Goal: Information Seeking & Learning: Learn about a topic

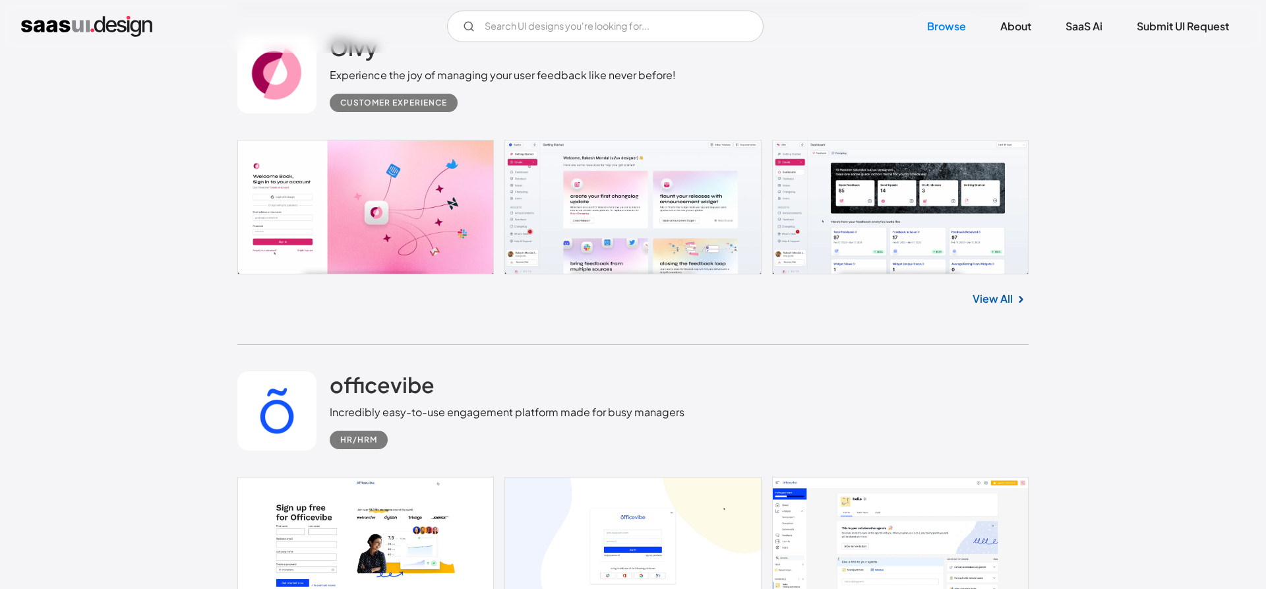
scroll to position [3296, 0]
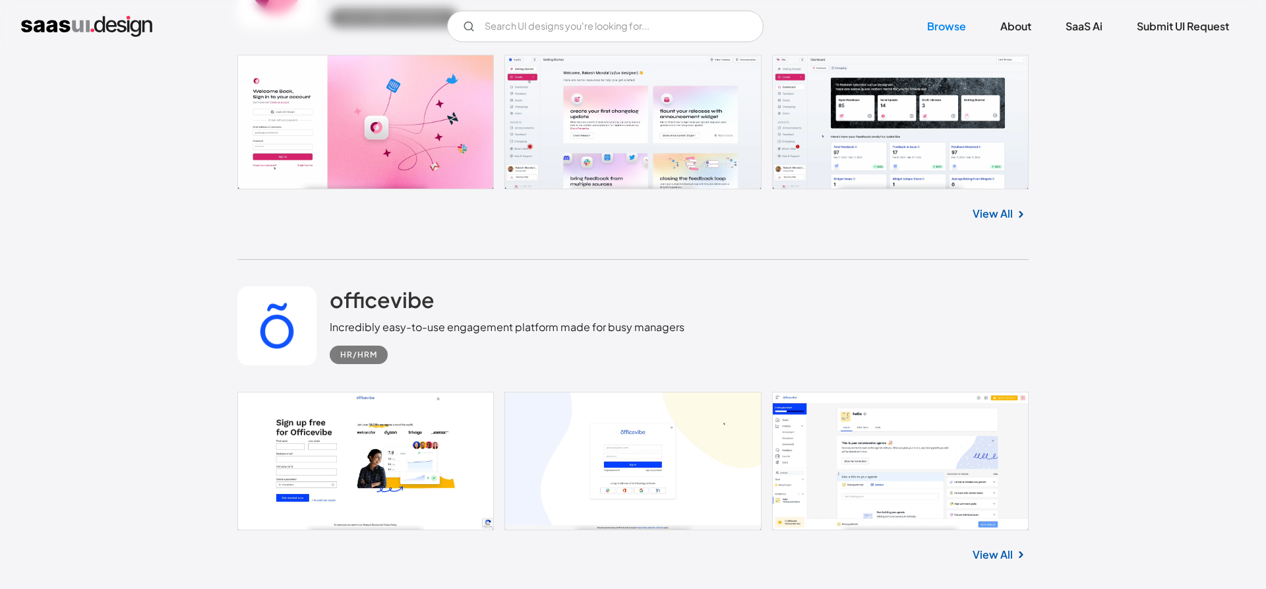
click at [847, 123] on link at bounding box center [632, 122] width 791 height 135
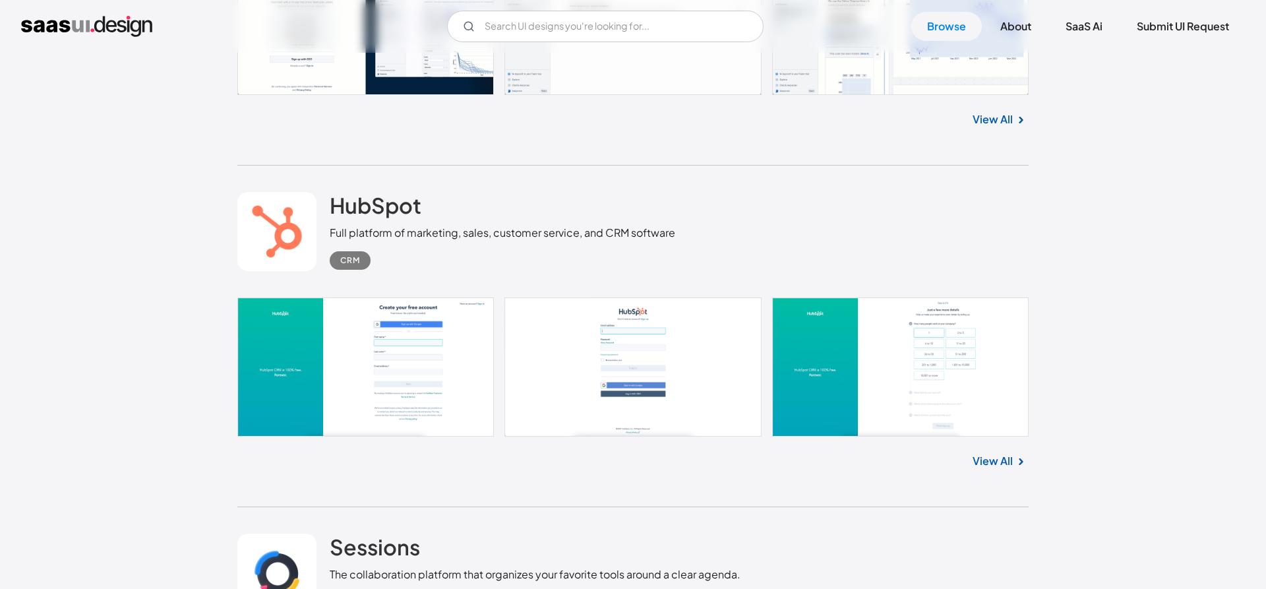
scroll to position [5853, 0]
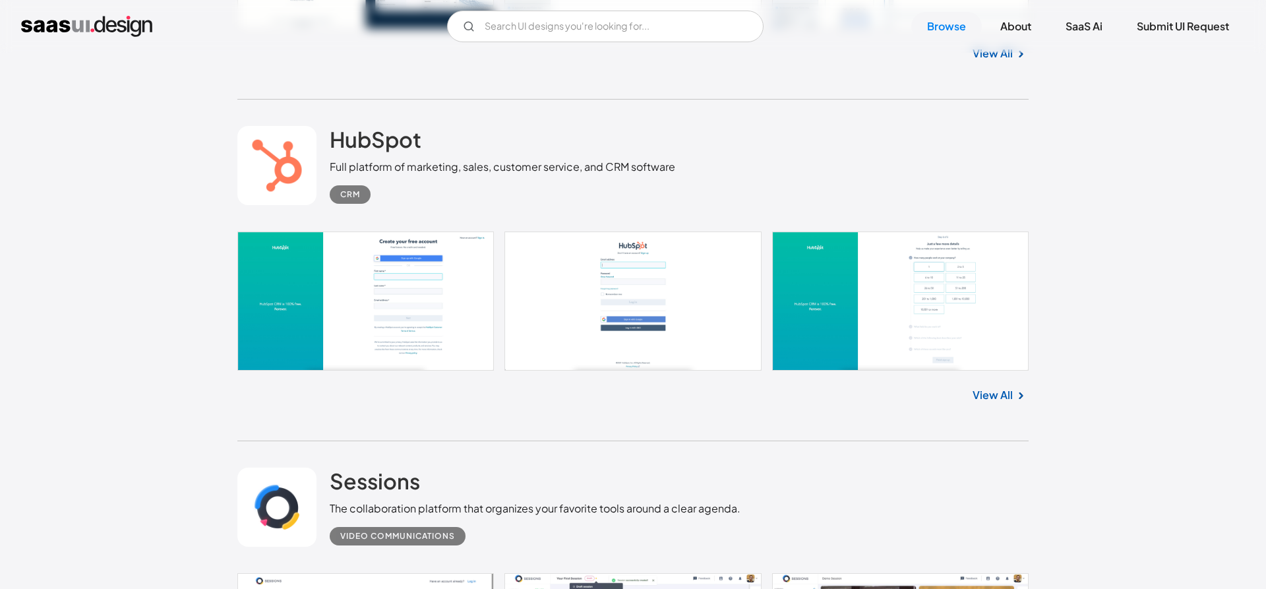
click at [1006, 401] on link "View All" at bounding box center [993, 395] width 40 height 16
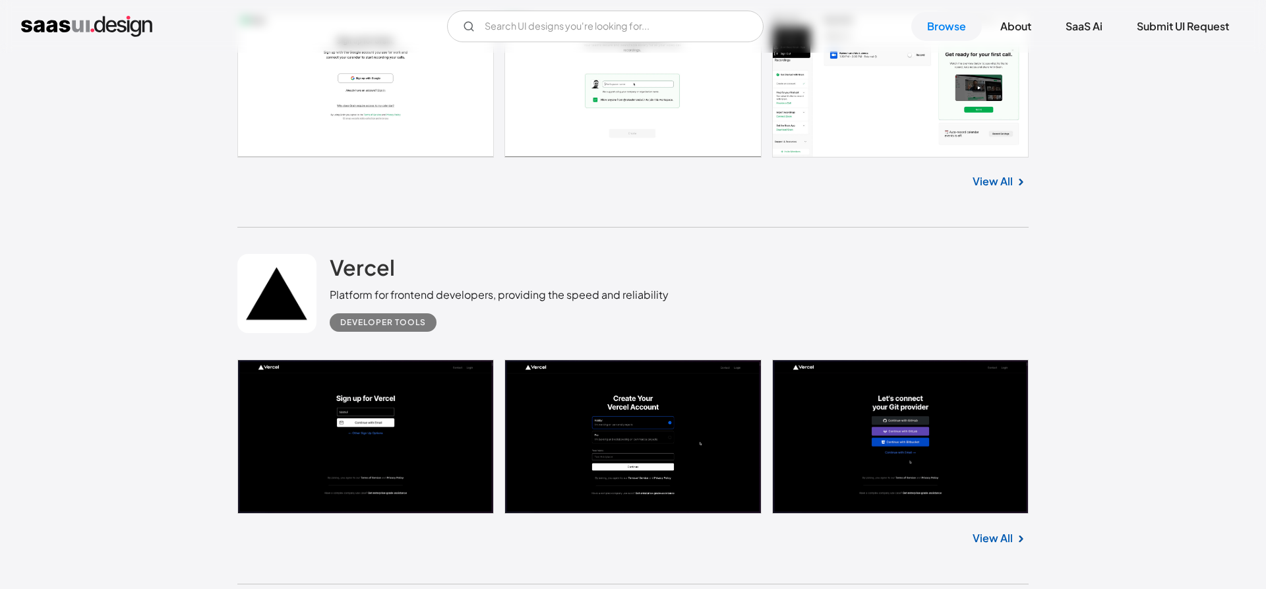
scroll to position [10024, 0]
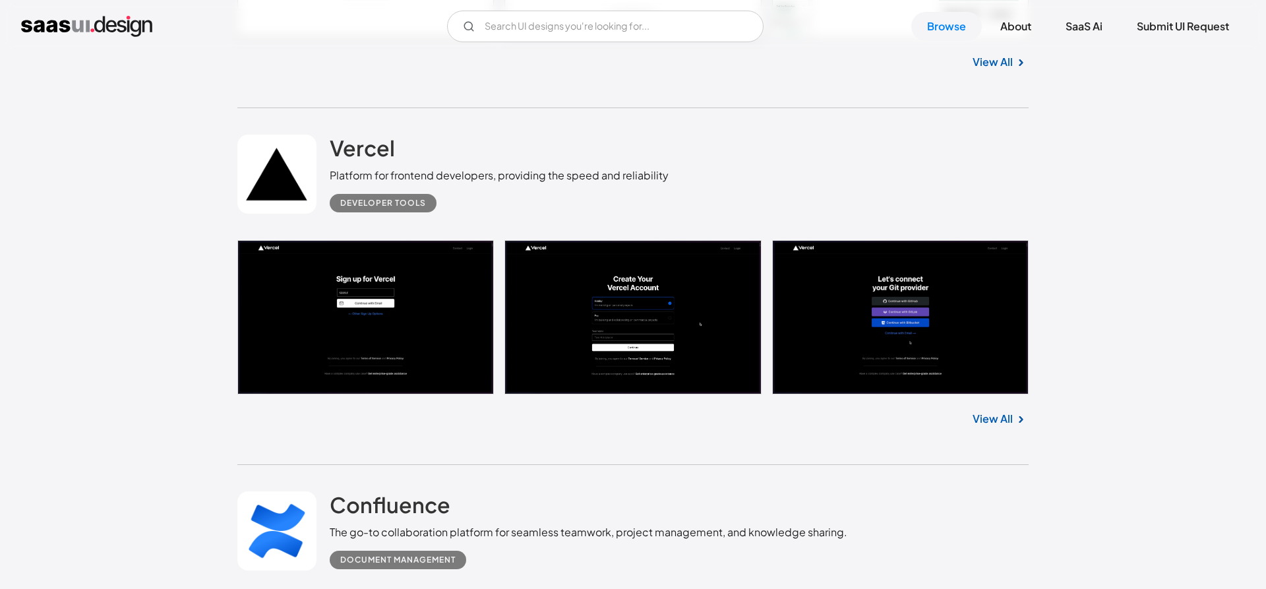
click at [1012, 427] on link "View All" at bounding box center [993, 419] width 40 height 16
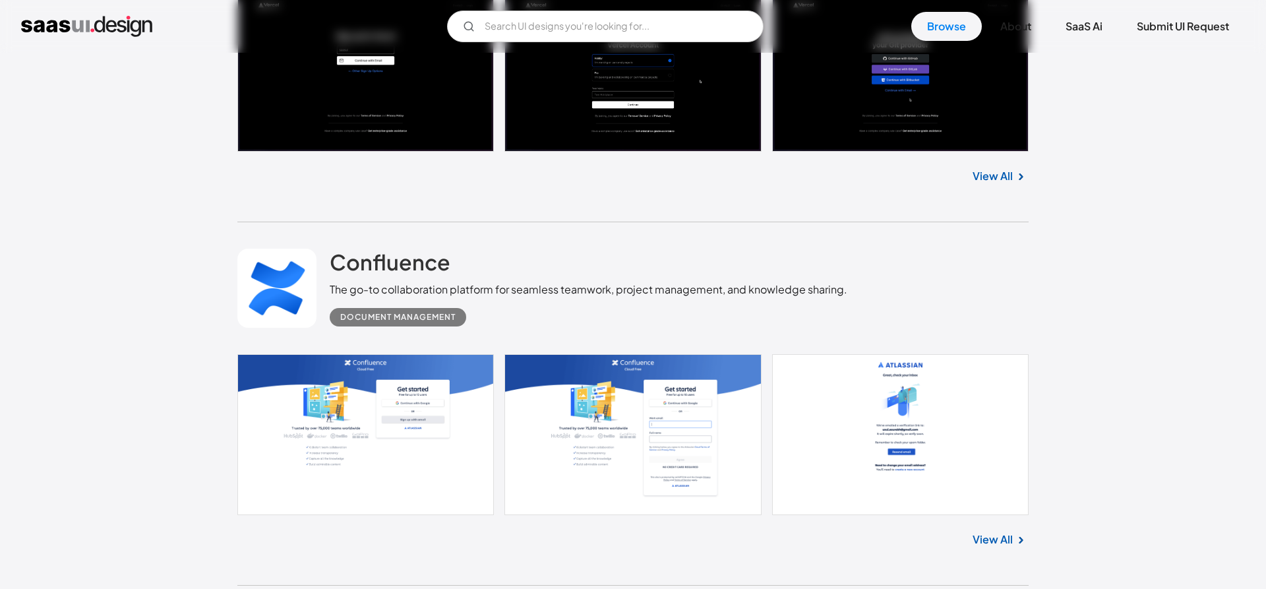
scroll to position [10427, 0]
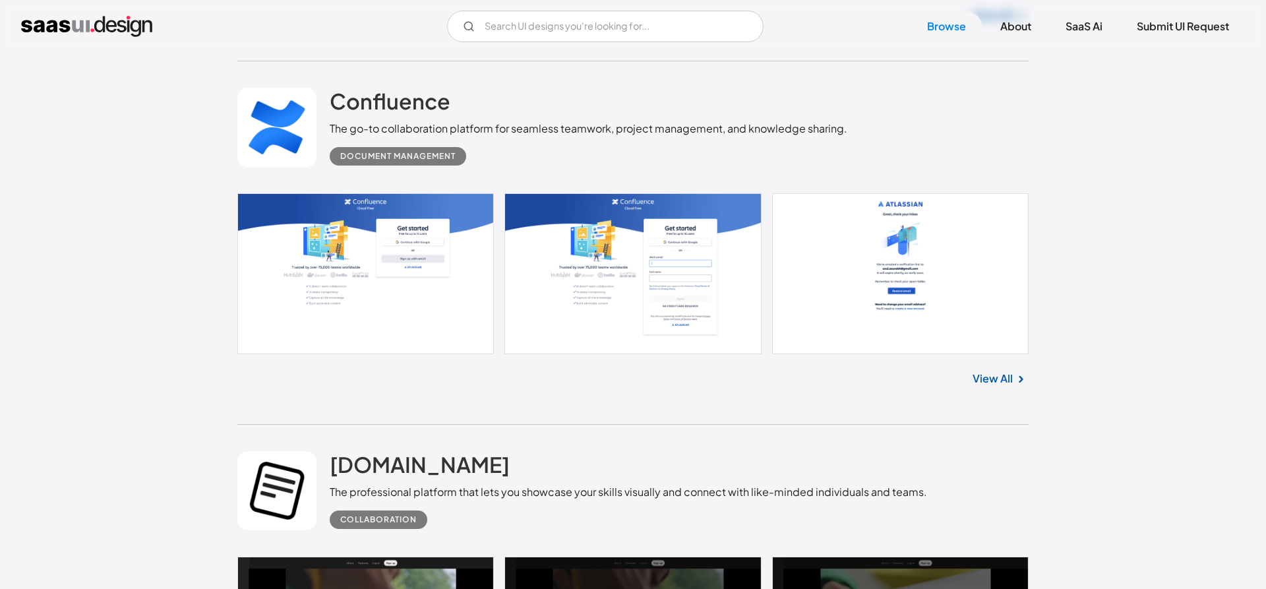
click at [995, 385] on link "View All" at bounding box center [993, 379] width 40 height 16
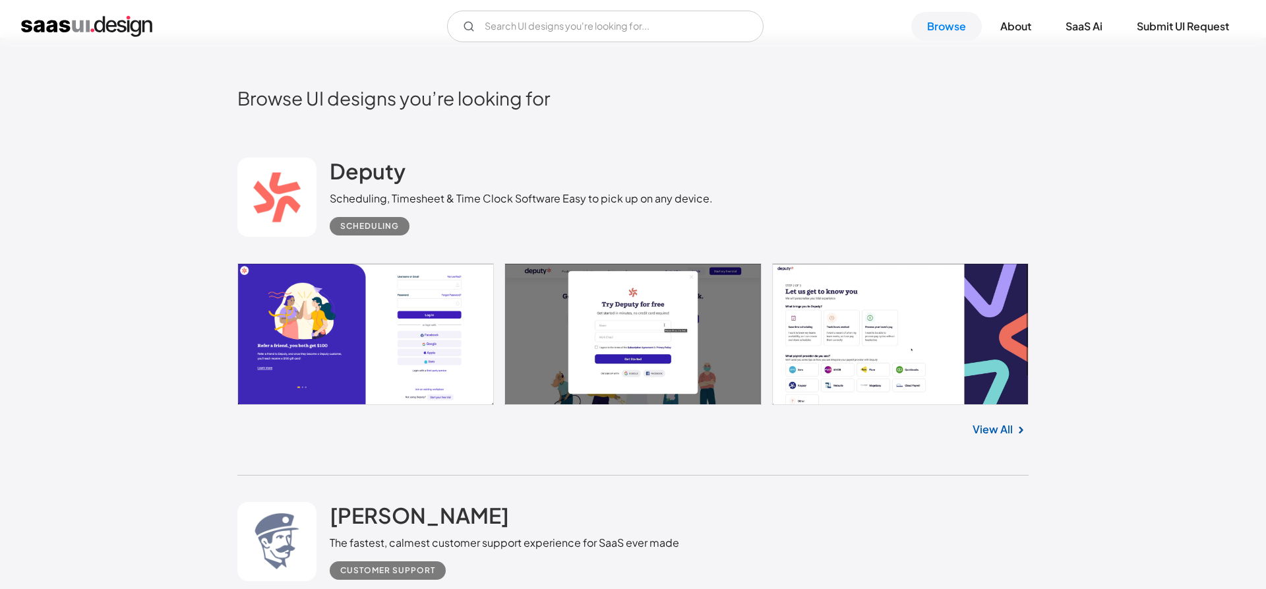
scroll to position [0, 0]
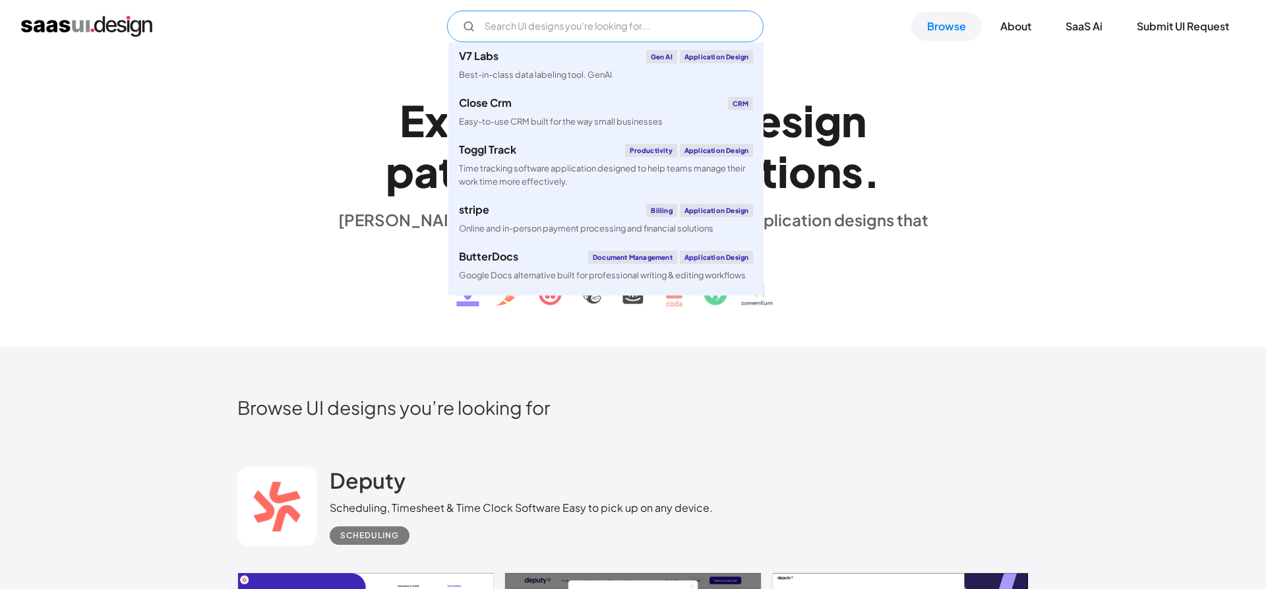
click at [601, 22] on input "Email Form" at bounding box center [605, 27] width 317 height 32
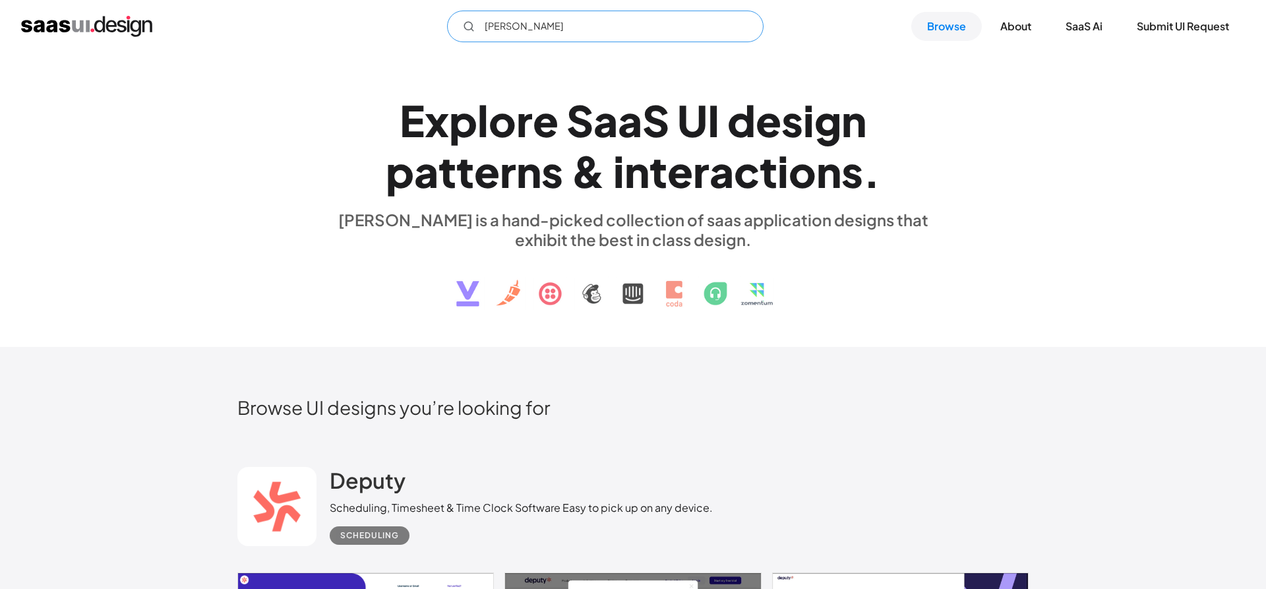
type input "monday"
click at [590, 26] on input "monday" at bounding box center [605, 27] width 317 height 32
click at [520, 32] on input "monday" at bounding box center [605, 27] width 317 height 32
click at [1137, 334] on div "E x p l o r e S a a S U I d e s i g n p a t t e r n s & i n t e r a c t i o n s…" at bounding box center [633, 200] width 1266 height 295
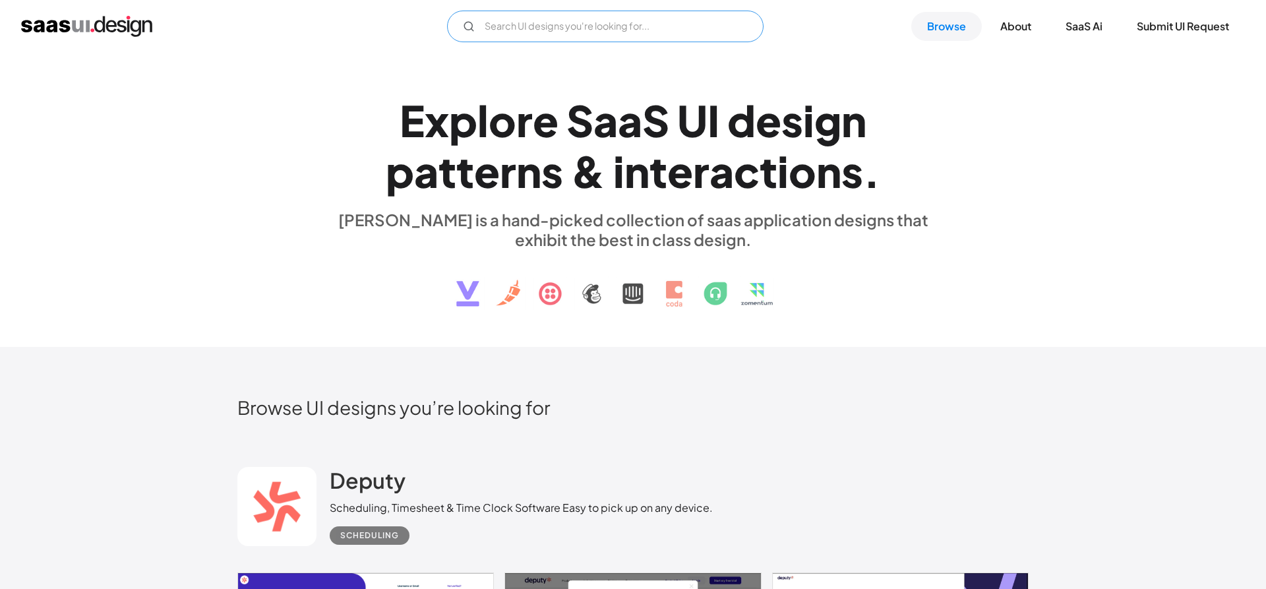
click at [611, 26] on input "Email Form" at bounding box center [605, 27] width 317 height 32
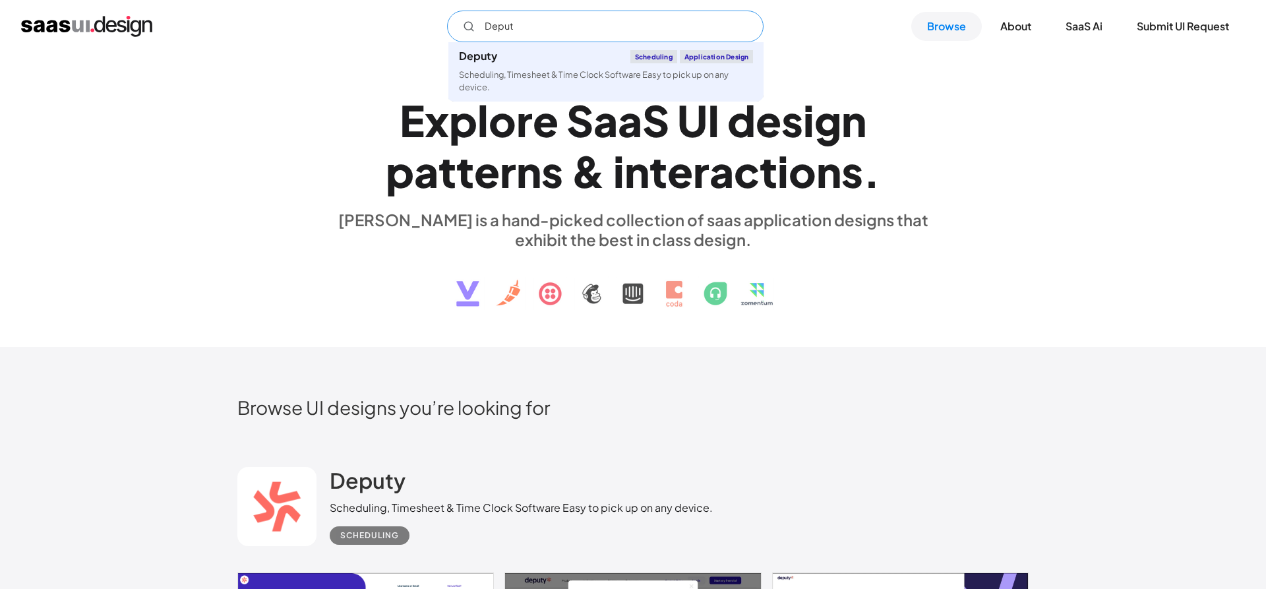
type input "Deputy"
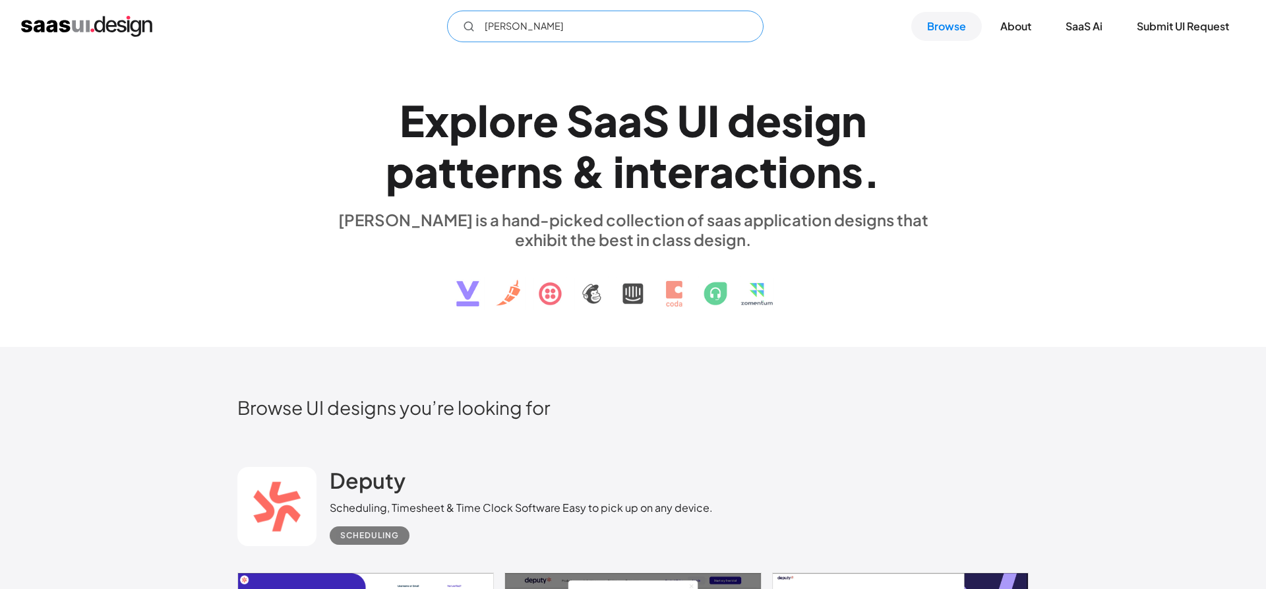
type input "Monday"
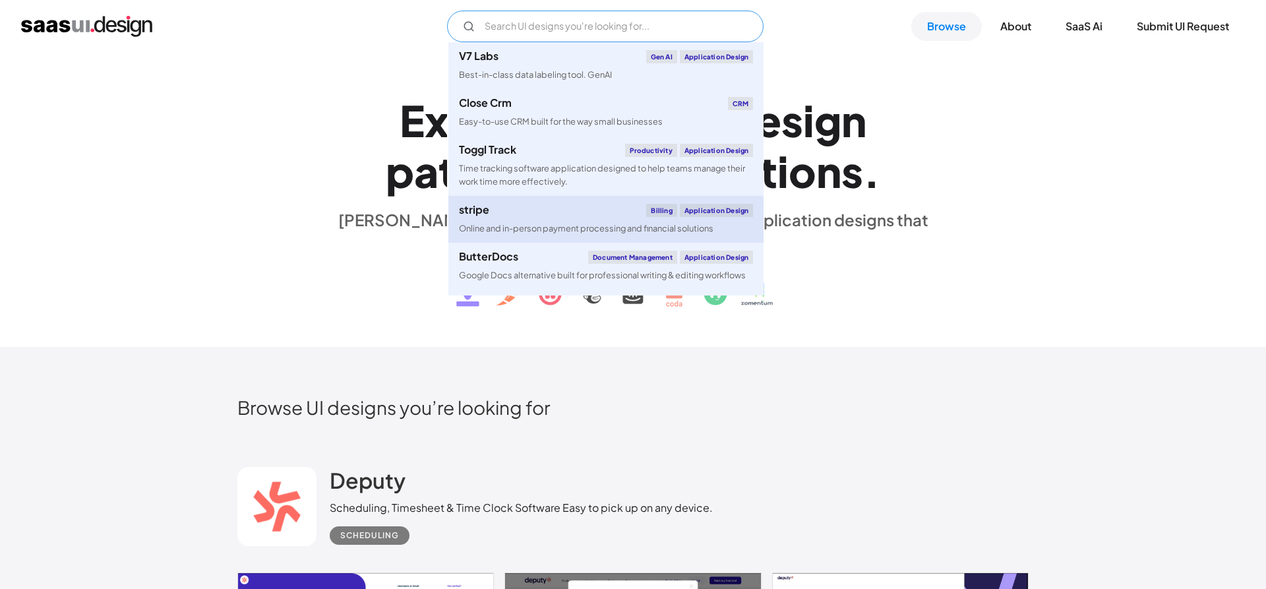
click at [567, 216] on div "stripe Billing Application Design" at bounding box center [606, 210] width 294 height 13
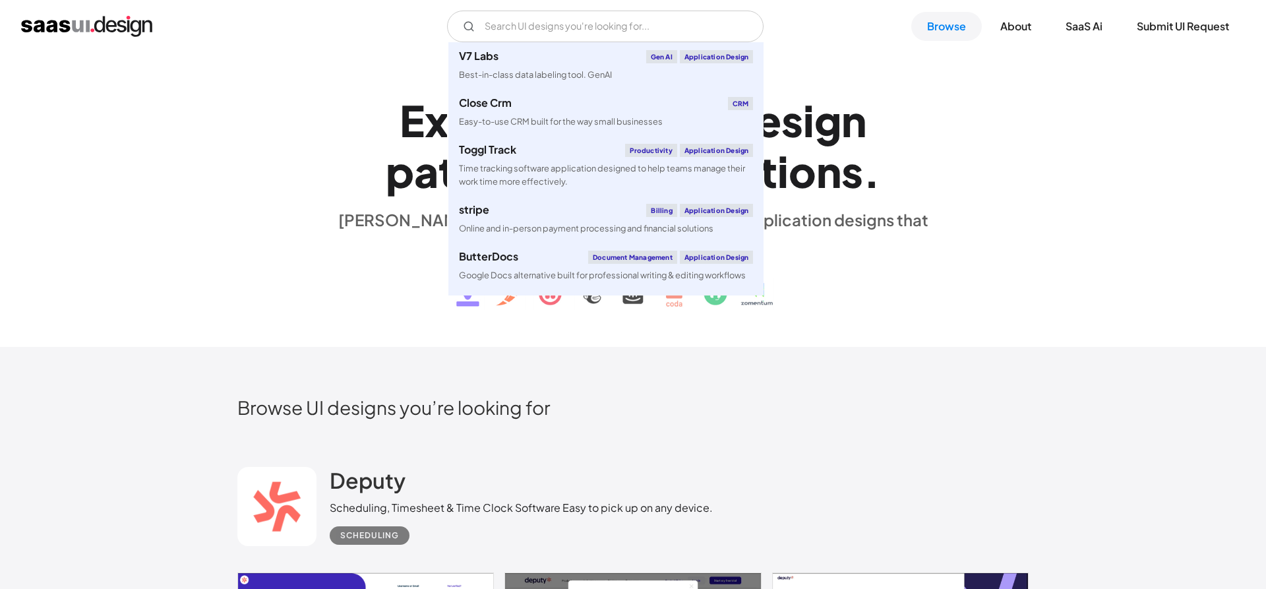
click at [1011, 184] on div "E x p l o r e S a a S U I d e s i g n p a t t e r n s & i n t e r a c t i o n s…" at bounding box center [632, 200] width 791 height 236
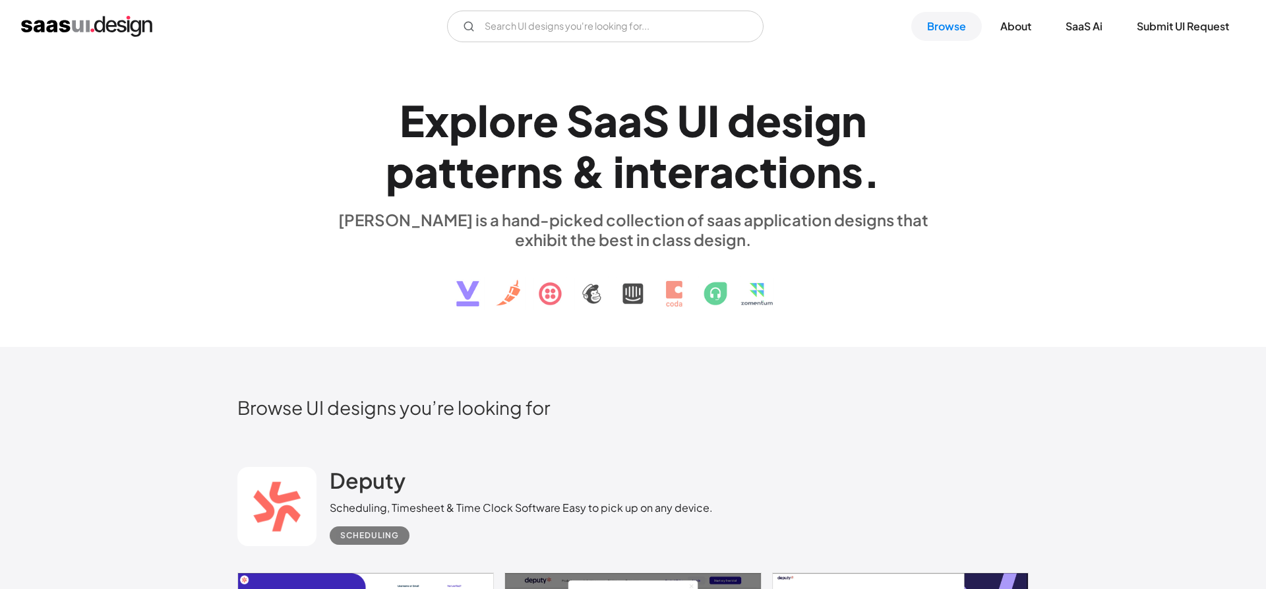
scroll to position [471, 0]
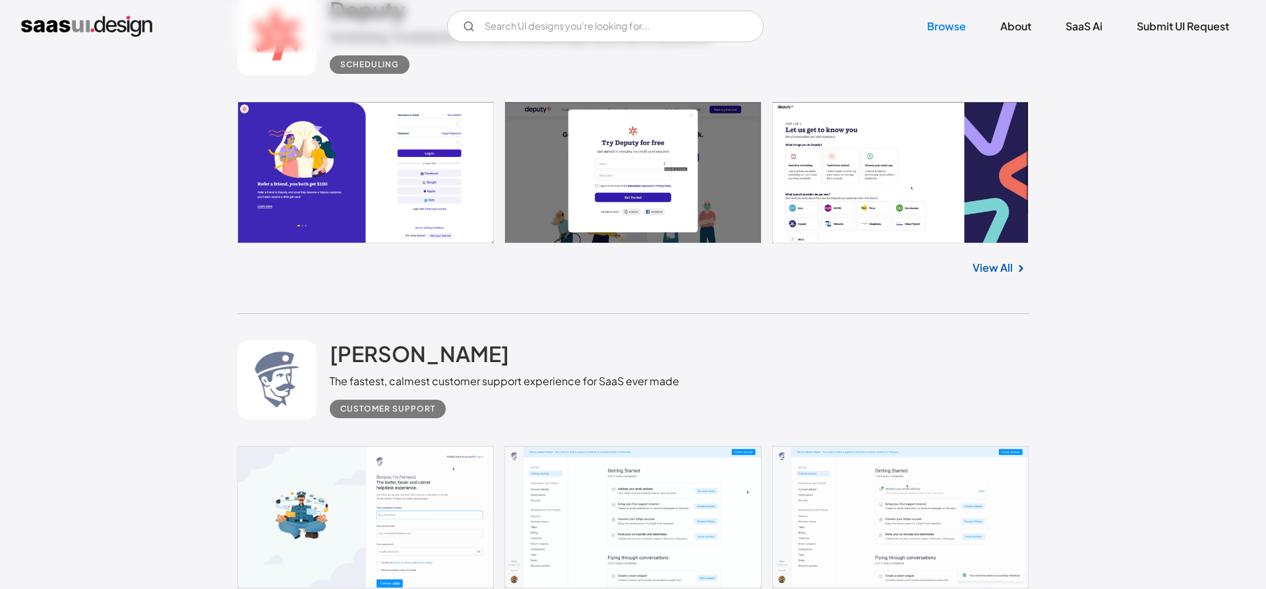
click at [987, 266] on link "View All" at bounding box center [993, 268] width 40 height 16
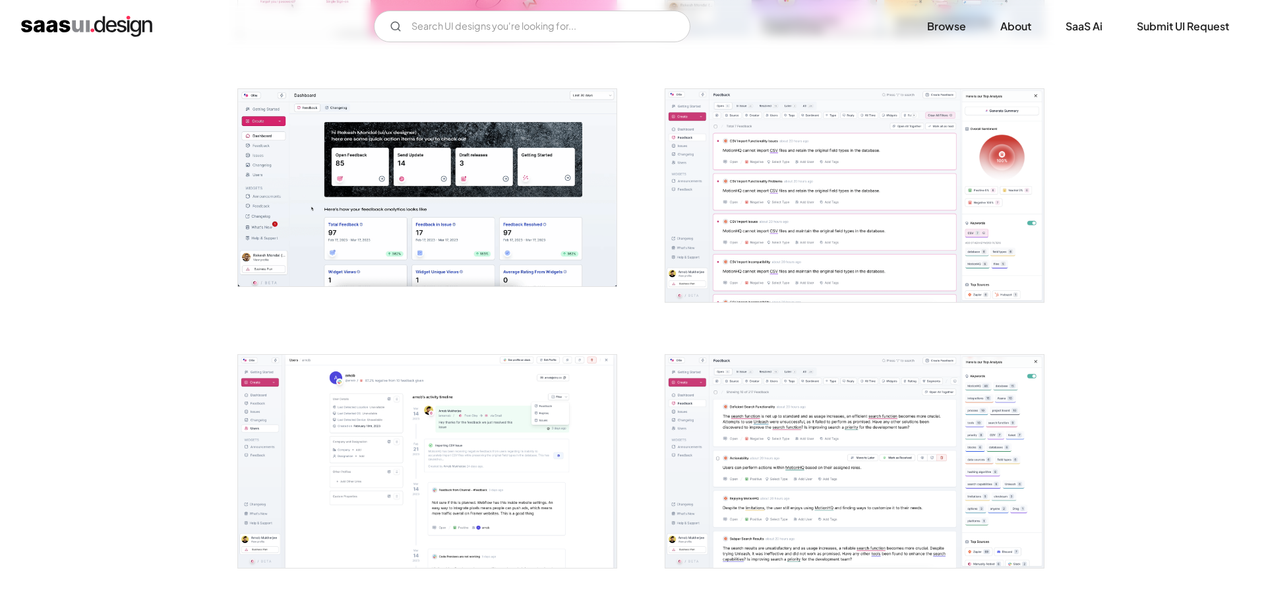
scroll to position [471, 0]
click at [797, 248] on img "open lightbox" at bounding box center [854, 194] width 379 height 213
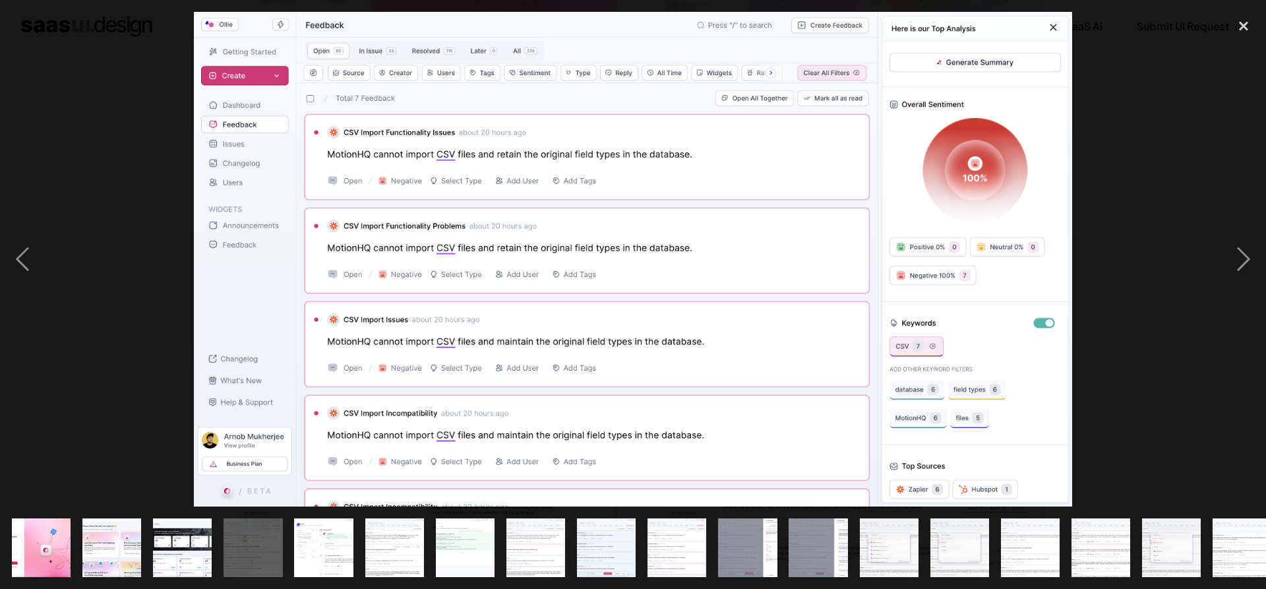
click at [1150, 140] on div at bounding box center [633, 259] width 1266 height 495
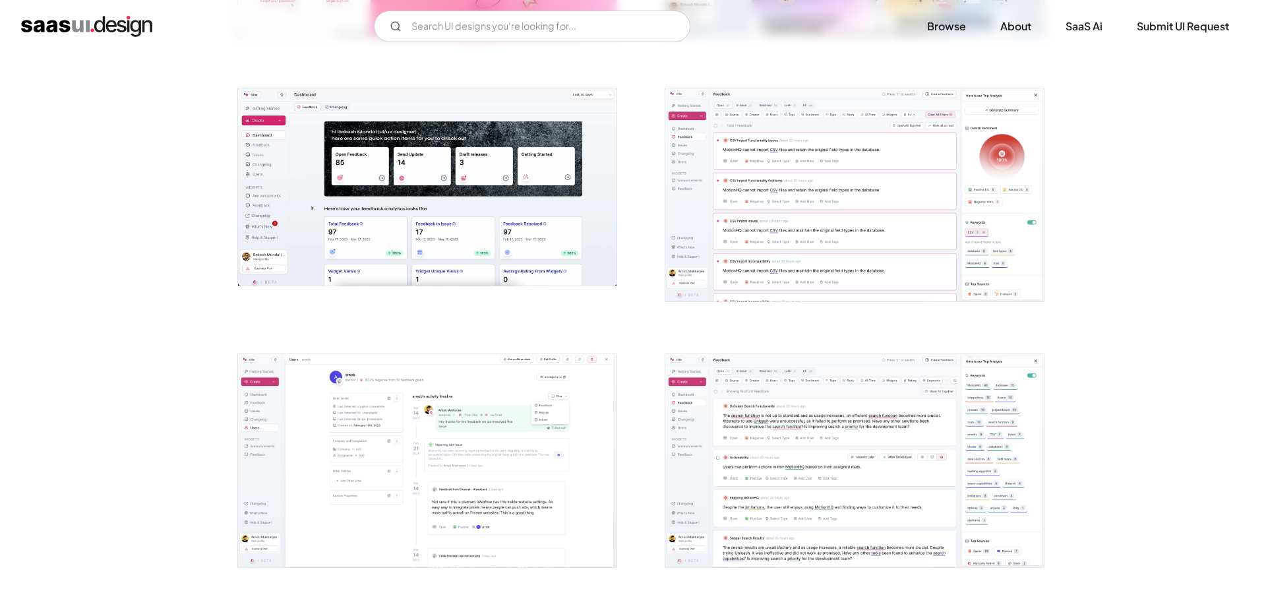
click at [378, 212] on img "open lightbox" at bounding box center [427, 186] width 379 height 197
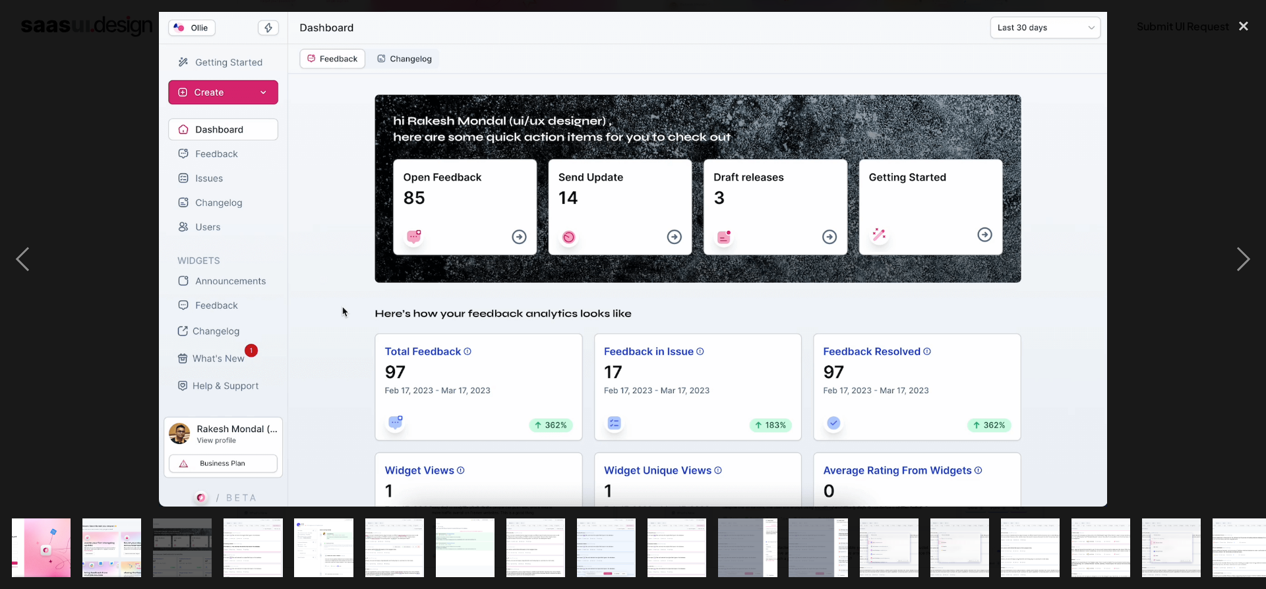
click at [1171, 150] on div at bounding box center [633, 259] width 1266 height 495
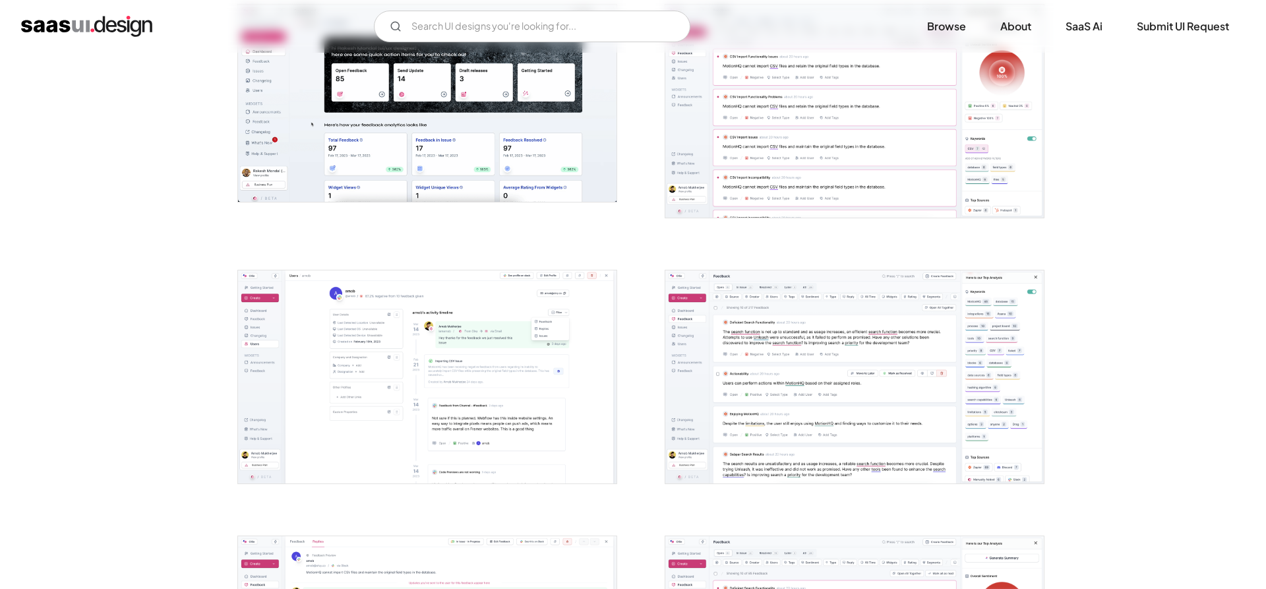
scroll to position [673, 0]
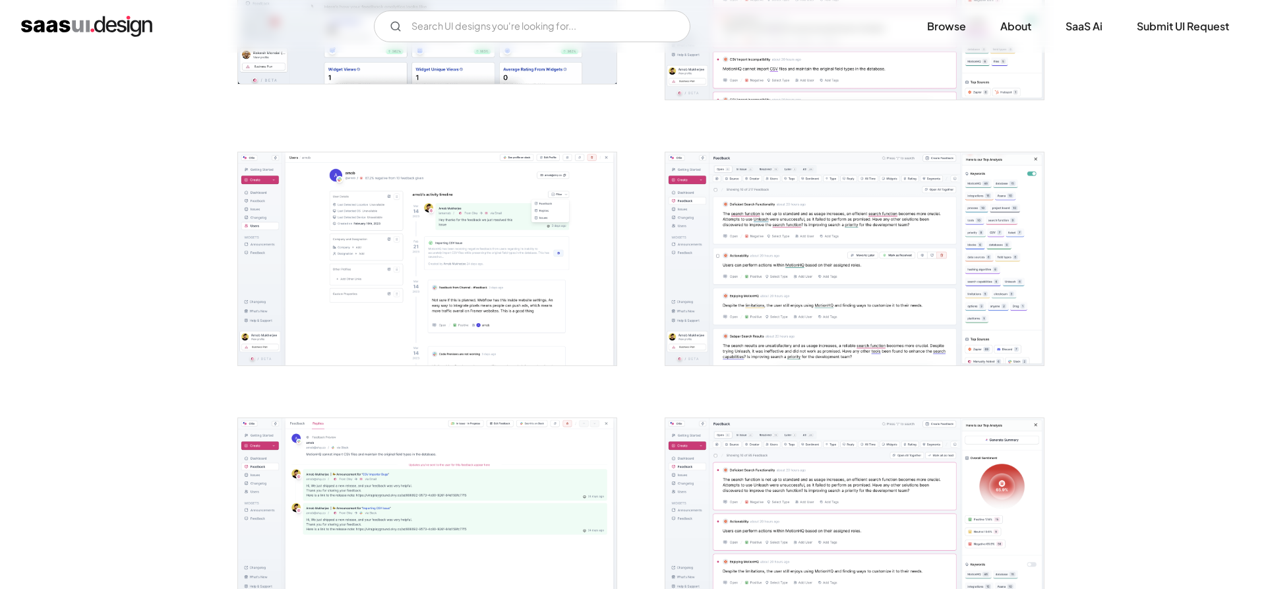
click at [459, 202] on img "open lightbox" at bounding box center [427, 258] width 379 height 213
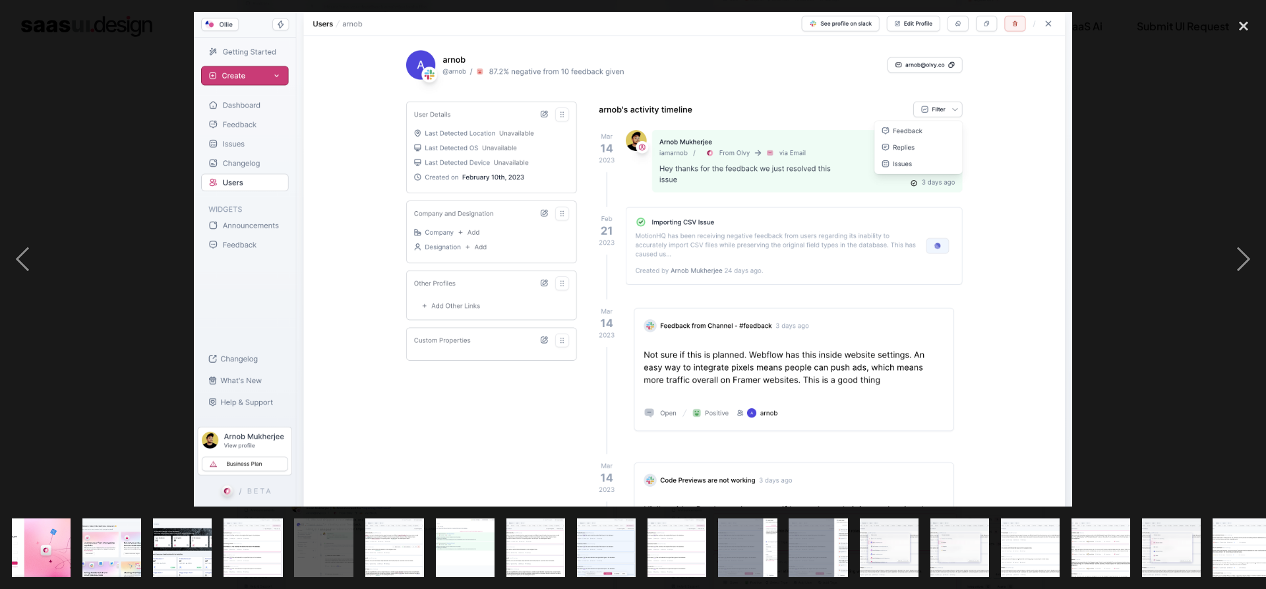
drag, startPoint x: 1175, startPoint y: 159, endPoint x: 858, endPoint y: 237, distance: 326.2
click at [1175, 159] on div at bounding box center [633, 259] width 1266 height 495
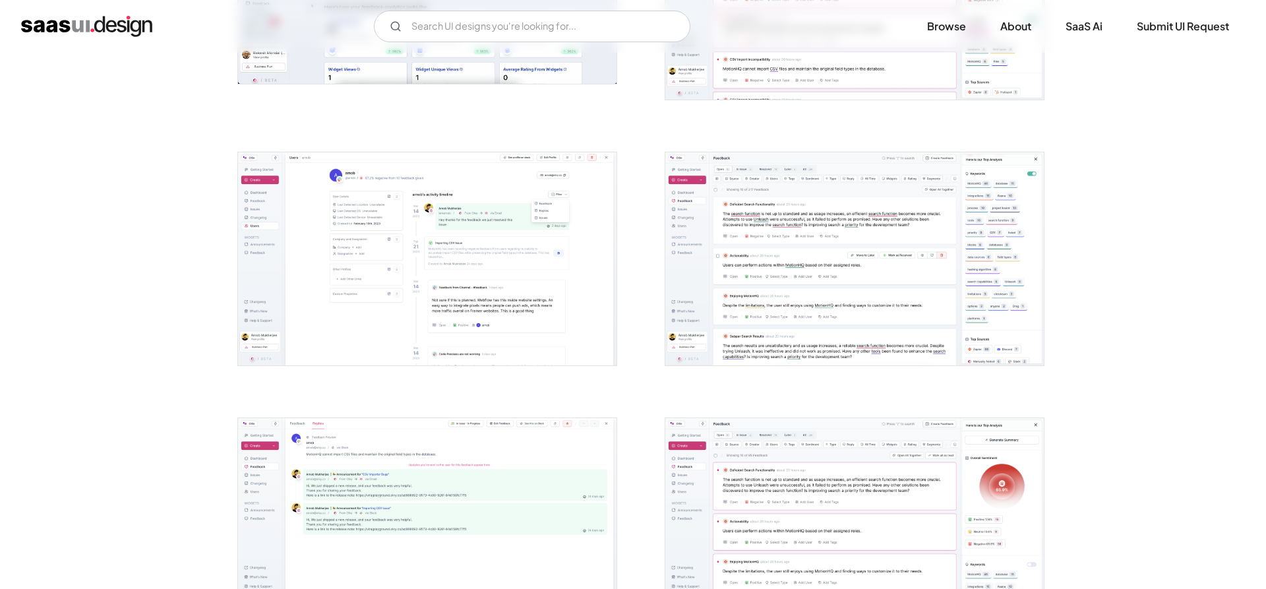
click at [824, 296] on img "open lightbox" at bounding box center [854, 258] width 379 height 213
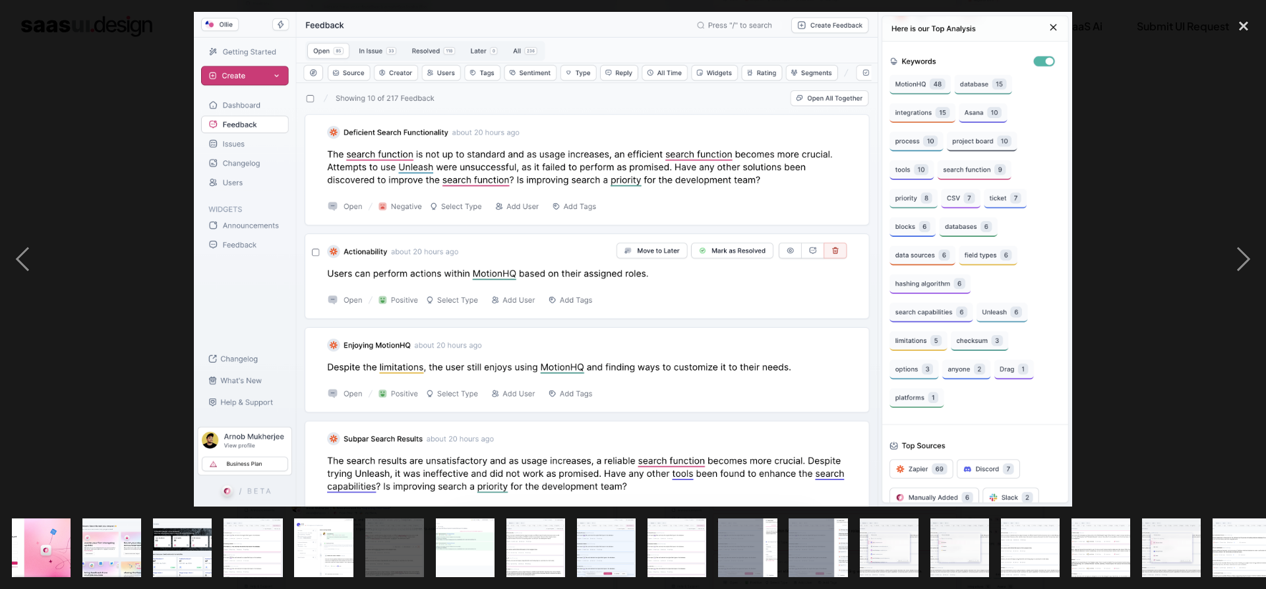
click at [1140, 138] on div at bounding box center [633, 259] width 1266 height 495
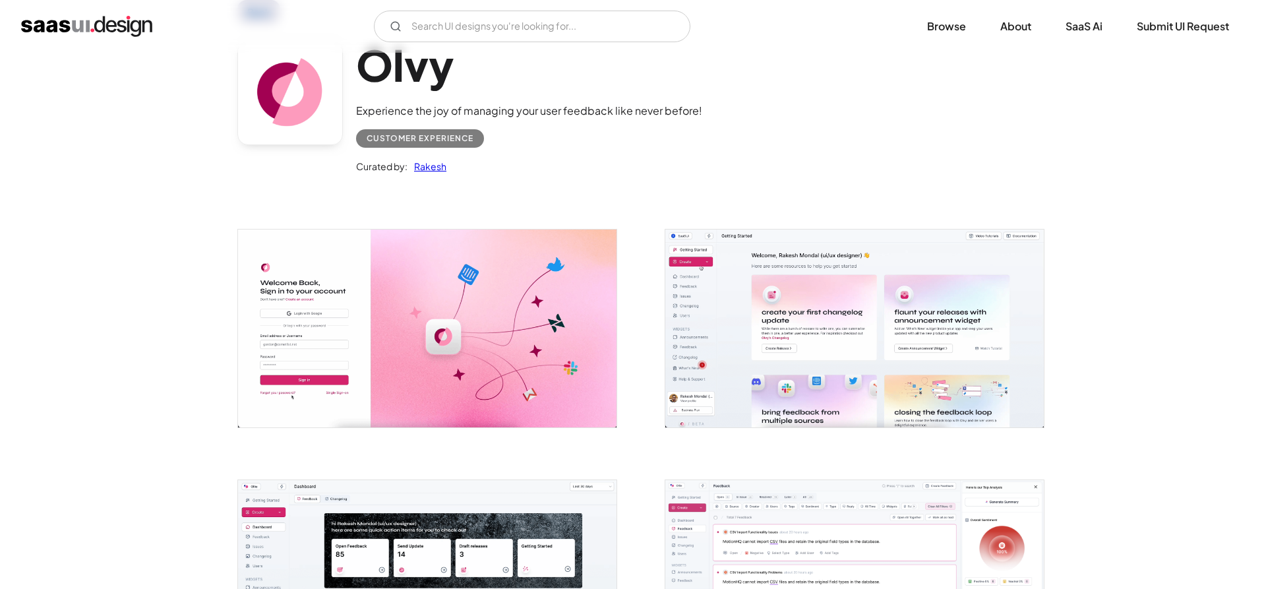
scroll to position [0, 0]
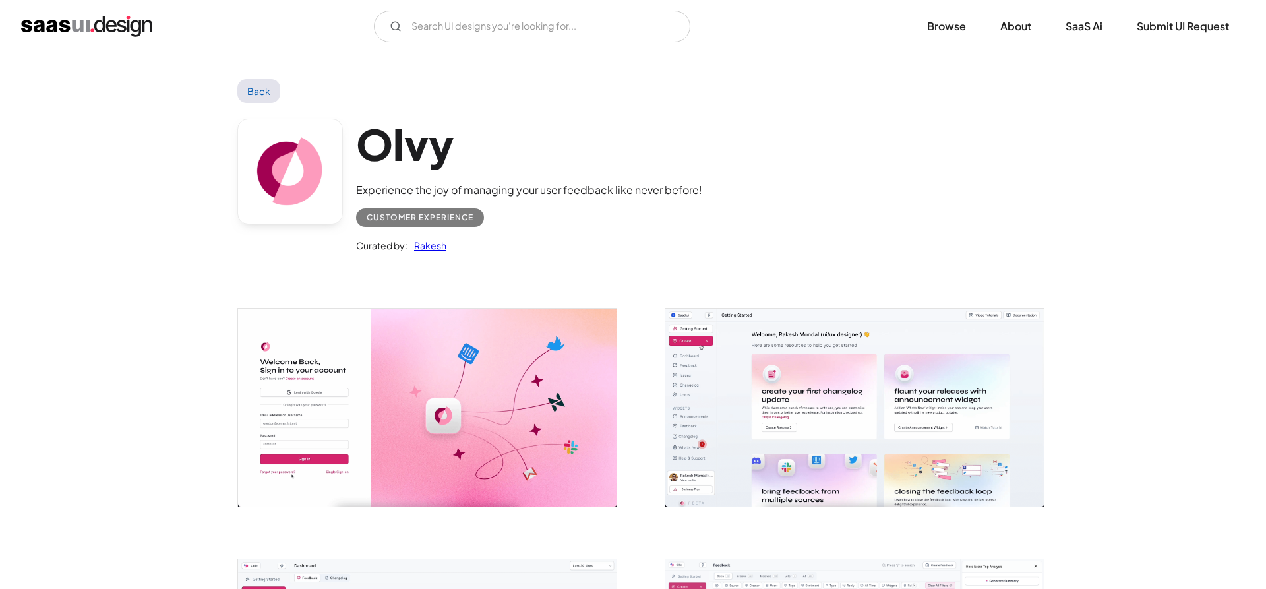
click at [264, 86] on link "Back" at bounding box center [258, 91] width 43 height 24
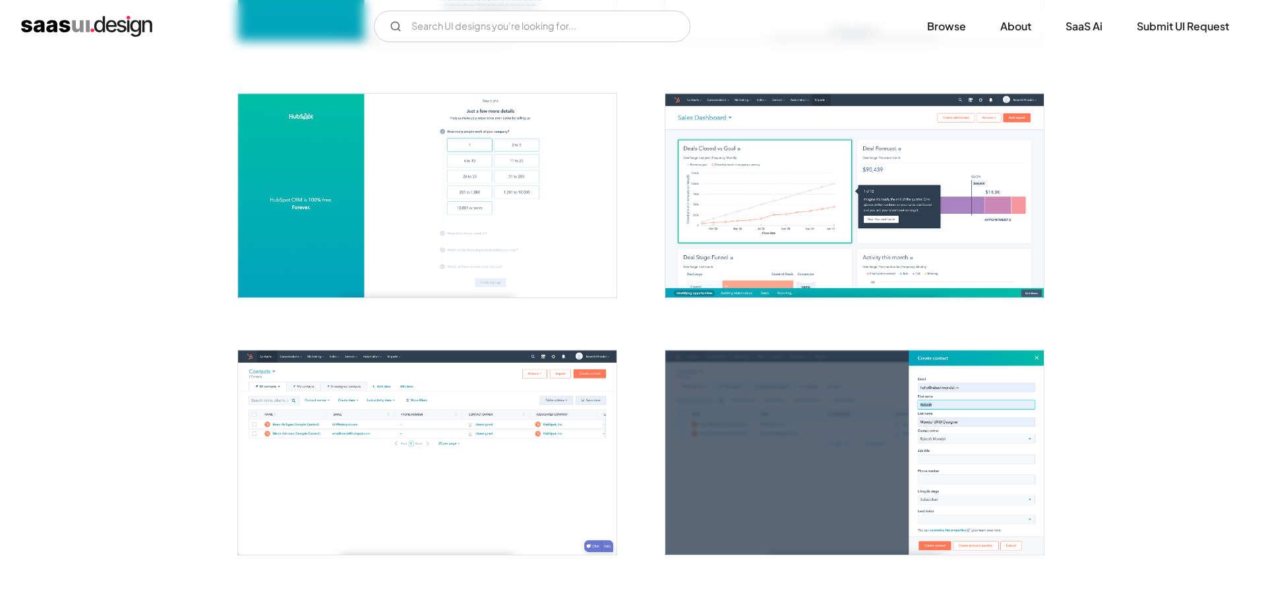
scroll to position [605, 0]
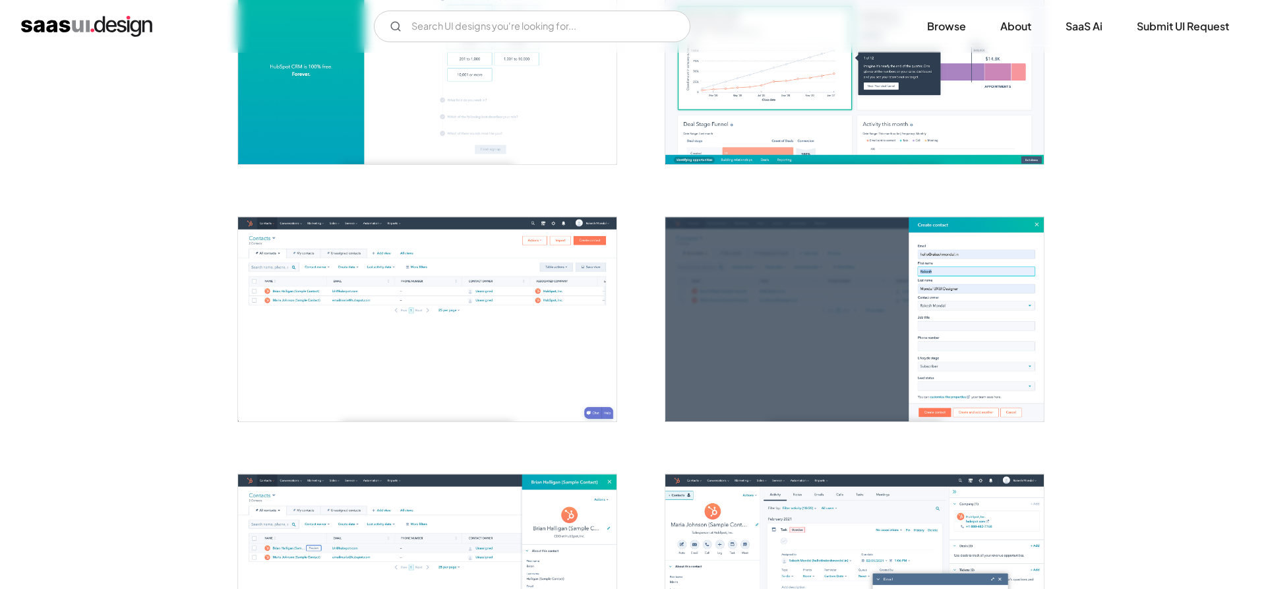
click at [534, 267] on img "open lightbox" at bounding box center [427, 319] width 379 height 204
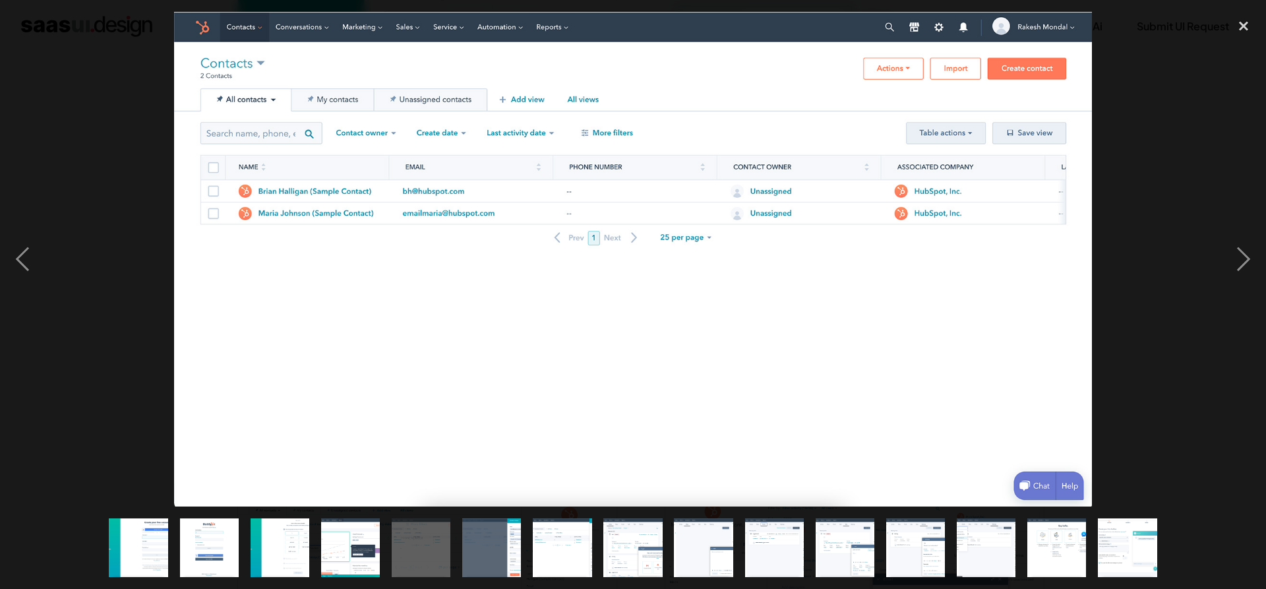
click at [100, 127] on div at bounding box center [633, 259] width 1266 height 495
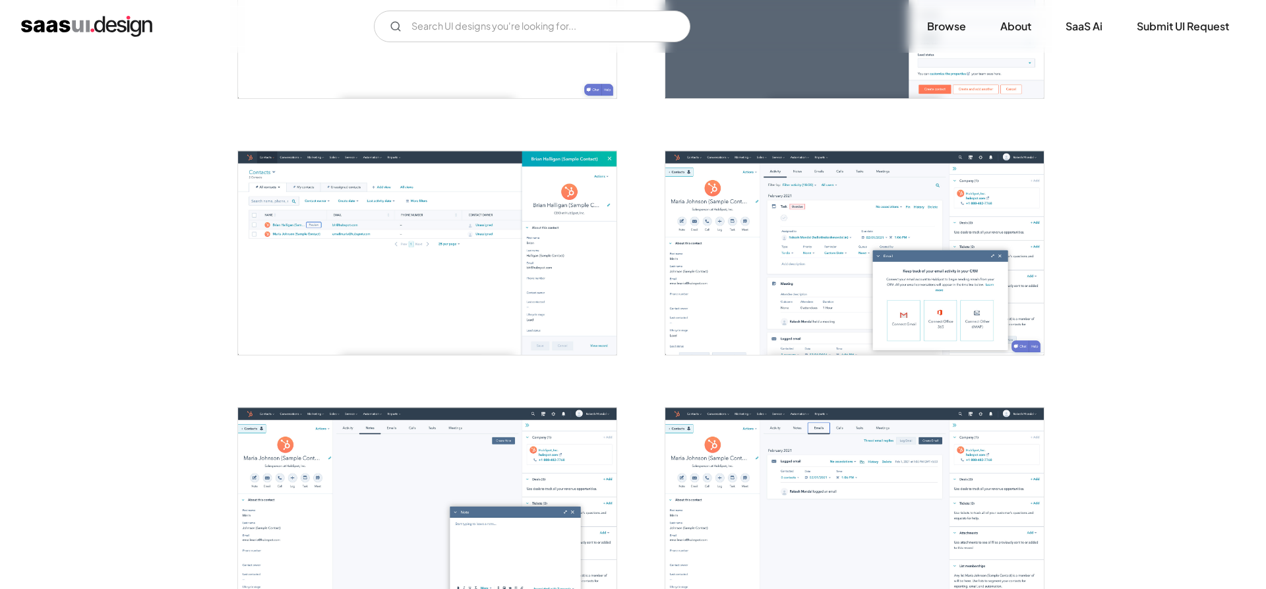
scroll to position [1009, 0]
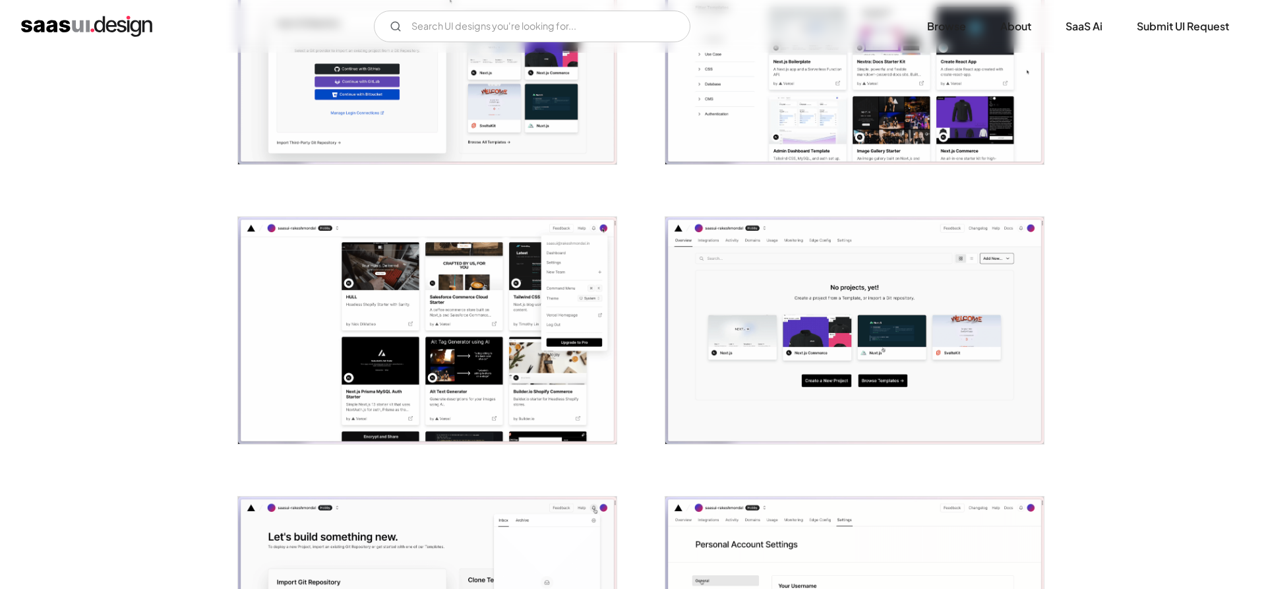
scroll to position [1144, 0]
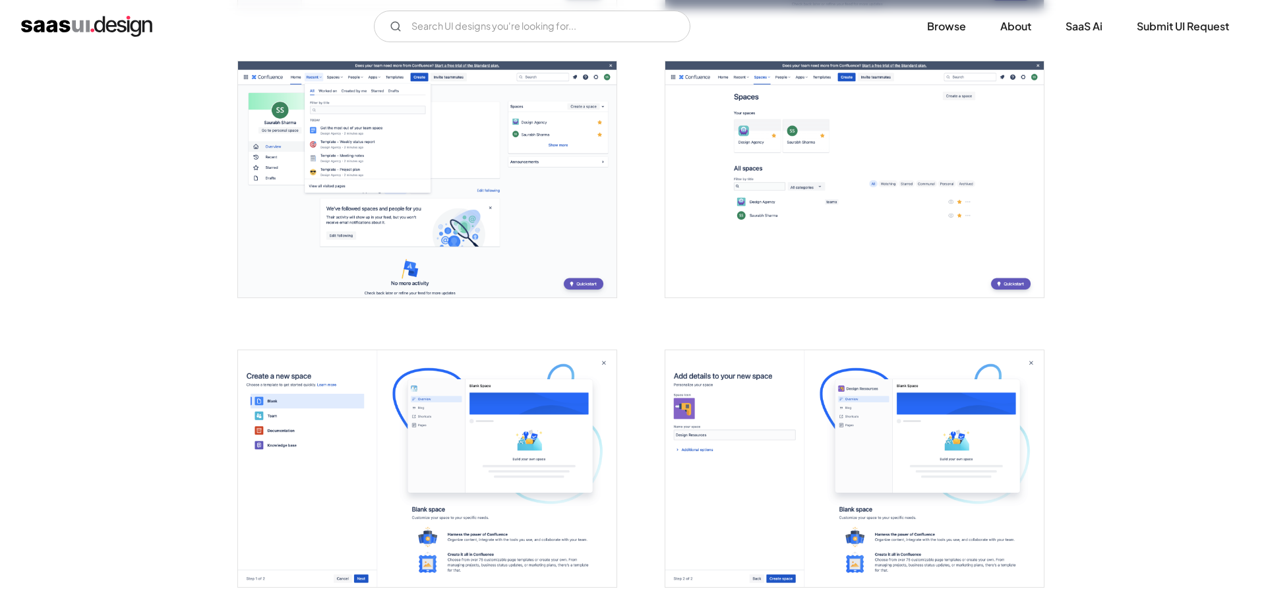
scroll to position [2287, 0]
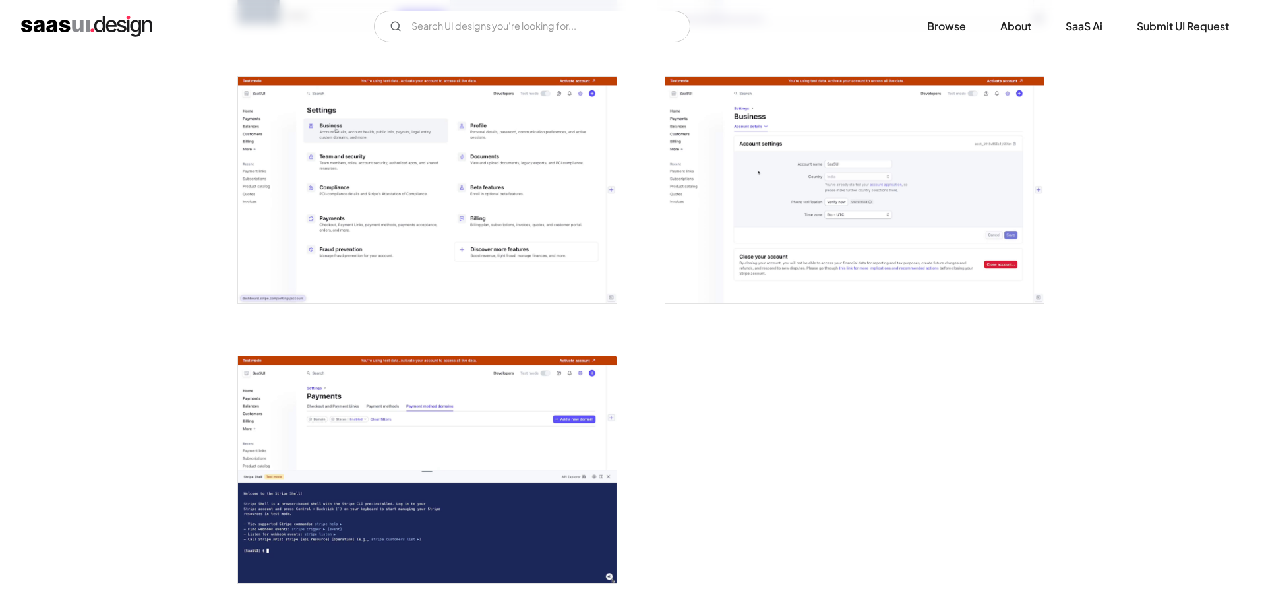
scroll to position [3767, 0]
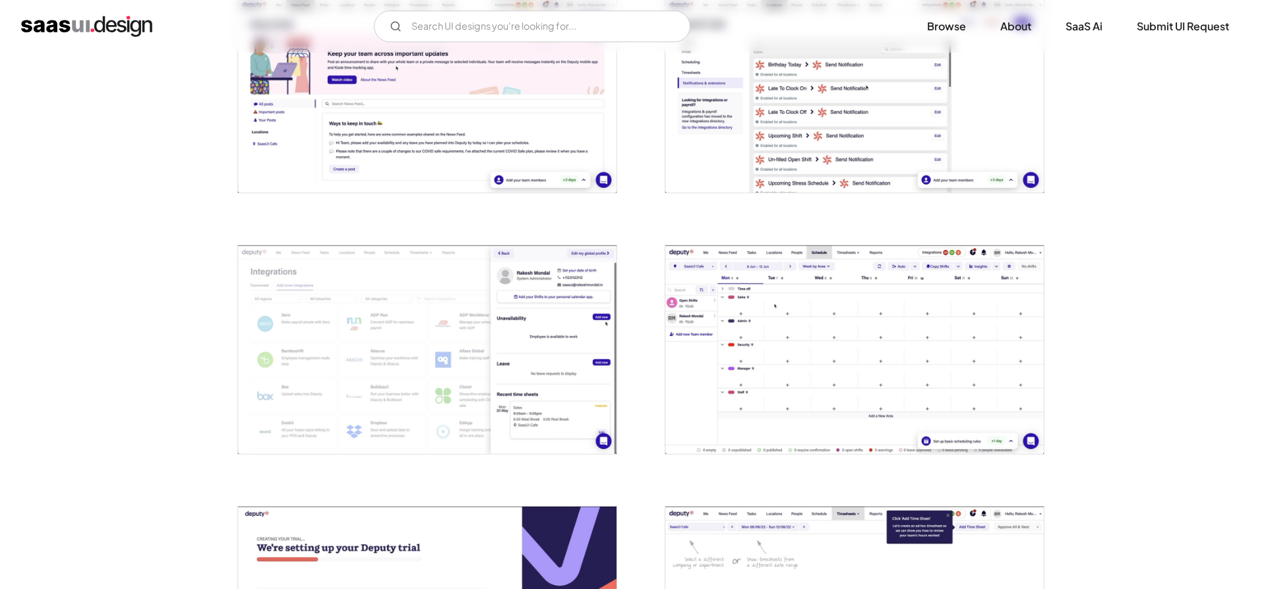
scroll to position [2691, 0]
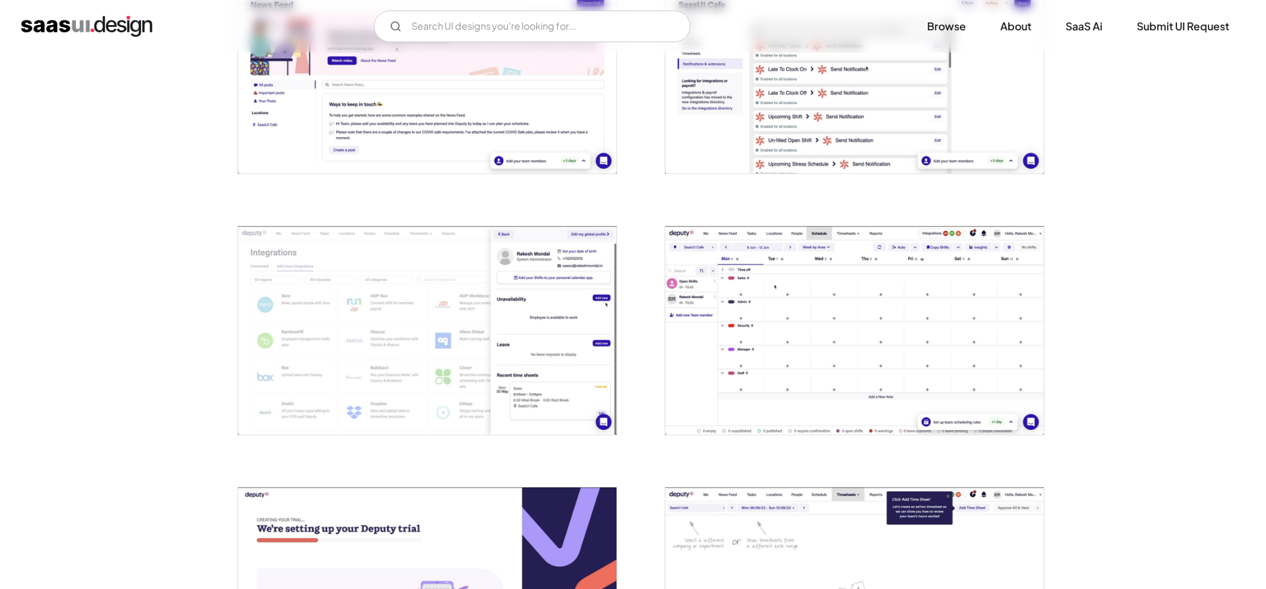
click at [794, 305] on img "open lightbox" at bounding box center [854, 330] width 379 height 208
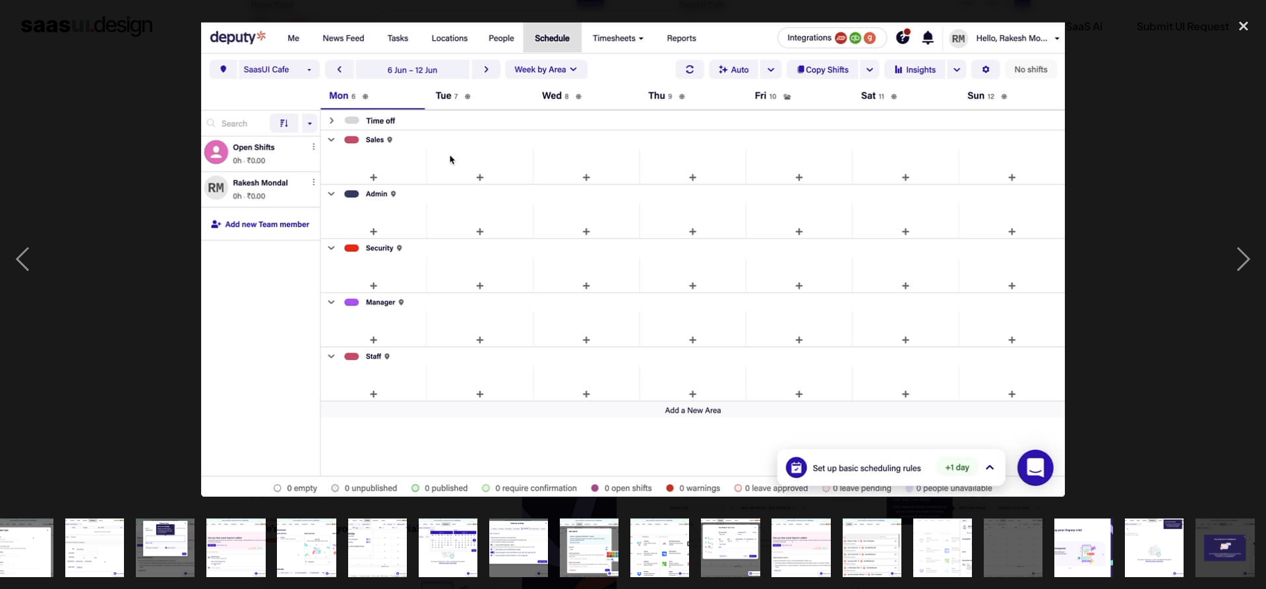
scroll to position [0, 512]
